Goal: Task Accomplishment & Management: Use online tool/utility

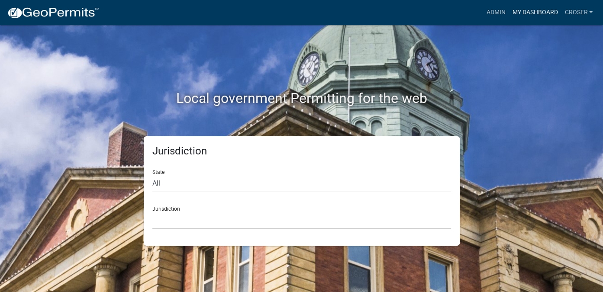
click at [513, 13] on link "My Dashboard" at bounding box center [534, 12] width 52 height 16
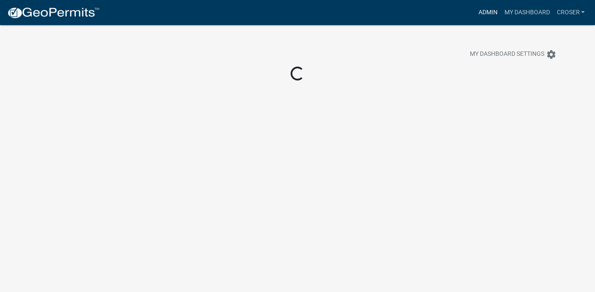
click at [474, 17] on link "Admin" at bounding box center [487, 12] width 26 height 16
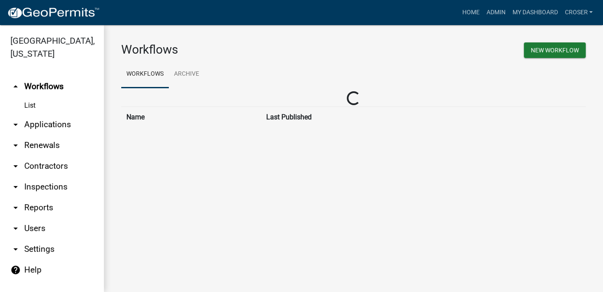
drag, startPoint x: 50, startPoint y: 154, endPoint x: 48, endPoint y: 160, distance: 5.4
click at [50, 135] on link "arrow_drop_down Applications" at bounding box center [52, 124] width 104 height 21
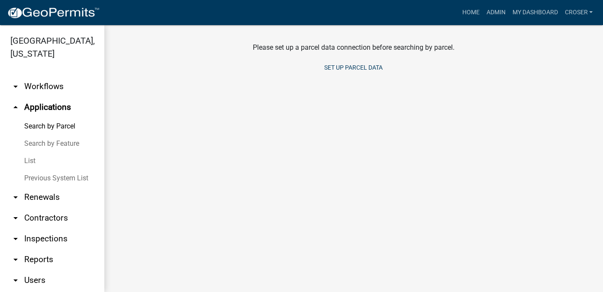
click at [36, 170] on link "List" at bounding box center [52, 160] width 104 height 17
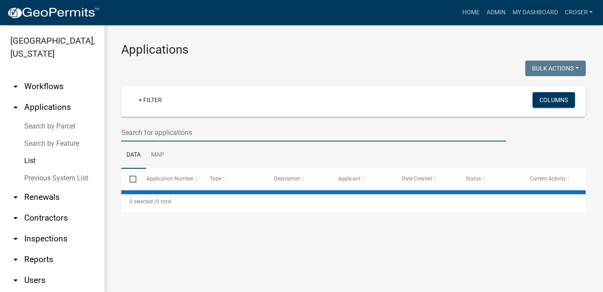
click at [188, 141] on input "text" at bounding box center [313, 133] width 385 height 18
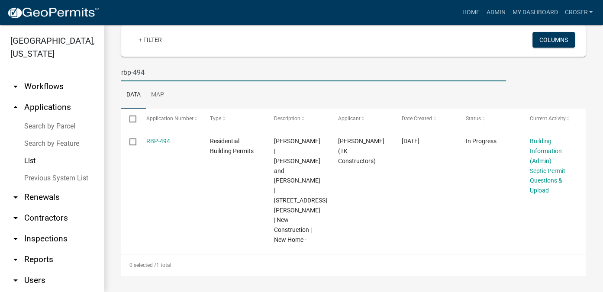
scroll to position [76, 0]
type input "rbp-494"
